Goal: Complete application form

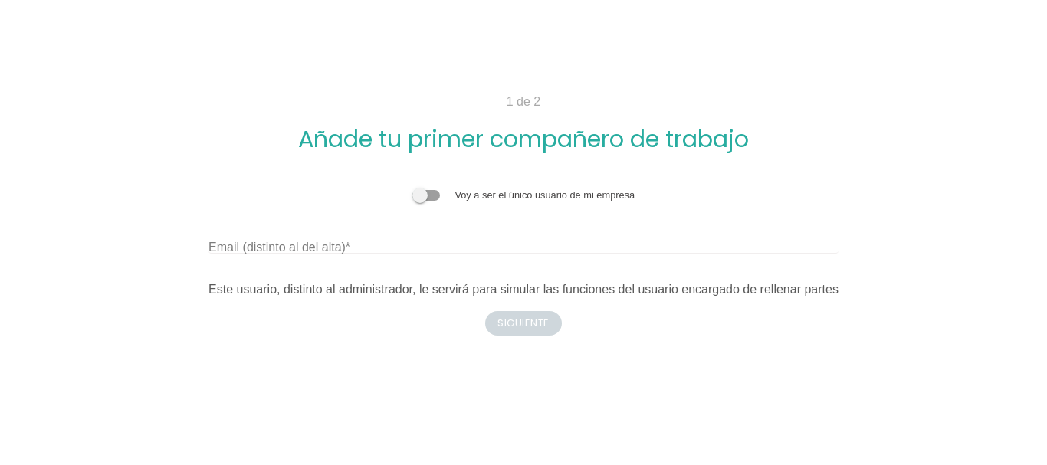
click at [591, 392] on body "1 de 2 Añade tu primer compañero de trabajo Voy a ser el único usuario de mi em…" at bounding box center [523, 232] width 1047 height 465
click at [422, 188] on div "Voy a ser el único usuario de mi empresa" at bounding box center [523, 195] width 630 height 15
click at [425, 196] on span at bounding box center [426, 195] width 28 height 11
click at [412, 188] on input "checkbox" at bounding box center [412, 188] width 0 height 0
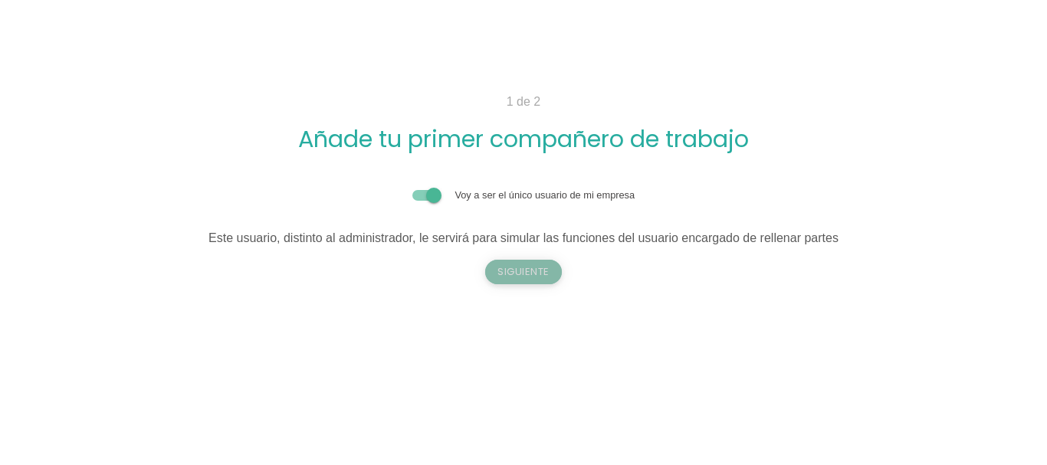
click at [547, 270] on button "Siguiente" at bounding box center [523, 272] width 77 height 25
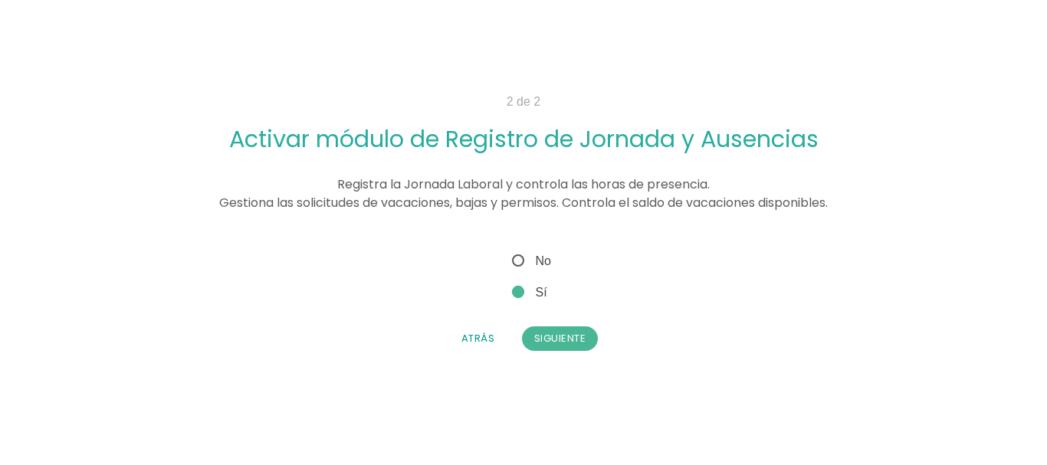
click at [520, 263] on span "No" at bounding box center [530, 260] width 42 height 19
click at [519, 261] on input "No" at bounding box center [514, 256] width 10 height 10
radio input "true"
click at [473, 338] on button "Atrás" at bounding box center [478, 338] width 58 height 25
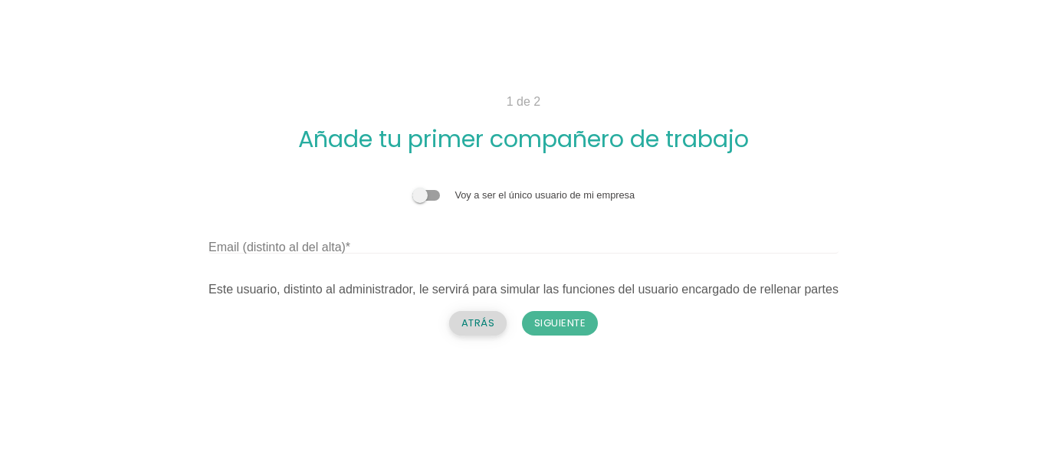
click at [474, 325] on button "Atrás" at bounding box center [478, 323] width 58 height 25
